Goal: Navigation & Orientation: Find specific page/section

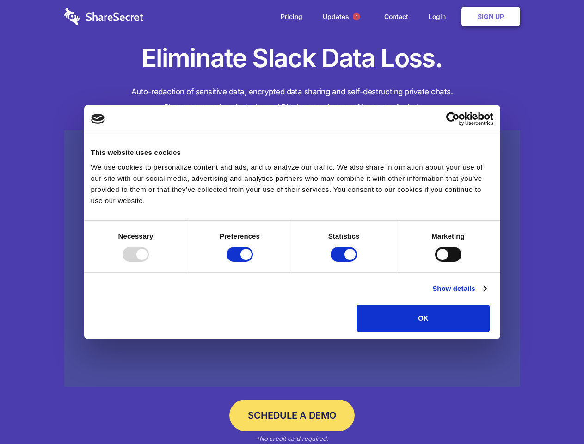
click at [149, 262] on div at bounding box center [136, 254] width 26 height 15
click at [253, 262] on input "Preferences" at bounding box center [240, 254] width 26 height 15
checkbox input "false"
click at [345, 262] on input "Statistics" at bounding box center [344, 254] width 26 height 15
checkbox input "false"
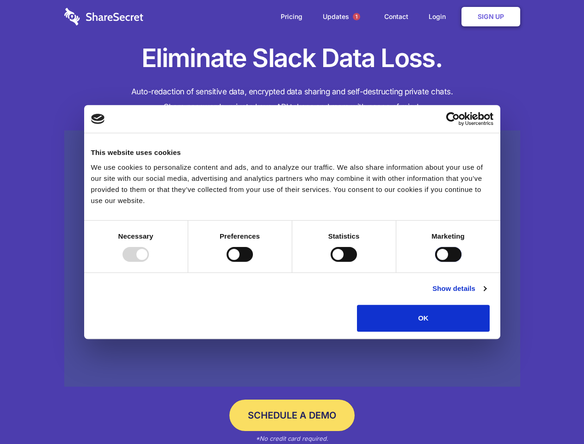
click at [435, 262] on input "Marketing" at bounding box center [448, 254] width 26 height 15
checkbox input "true"
click at [486, 294] on link "Show details" at bounding box center [459, 288] width 54 height 11
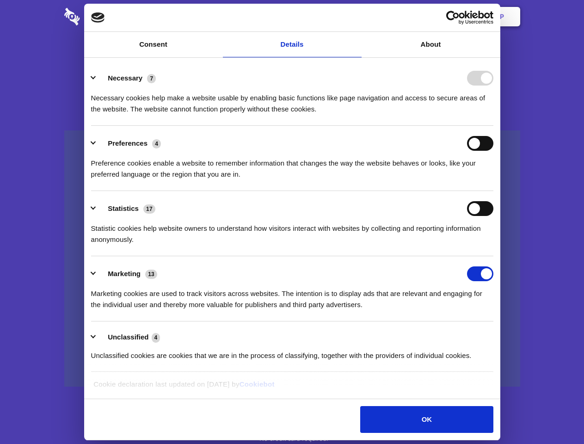
click at [493, 126] on li "Necessary 7 Necessary cookies help make a website usable by enabling basic func…" at bounding box center [292, 93] width 402 height 65
click at [356, 17] on span "1" at bounding box center [356, 16] width 7 height 7
